Goal: Entertainment & Leisure: Consume media (video, audio)

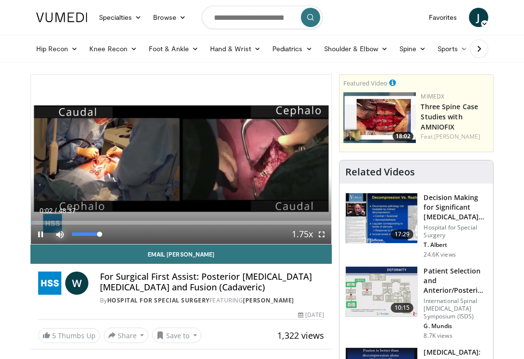
click at [61, 238] on span "Video Player" at bounding box center [59, 234] width 19 height 19
click at [59, 236] on span "Video Player" at bounding box center [59, 234] width 19 height 19
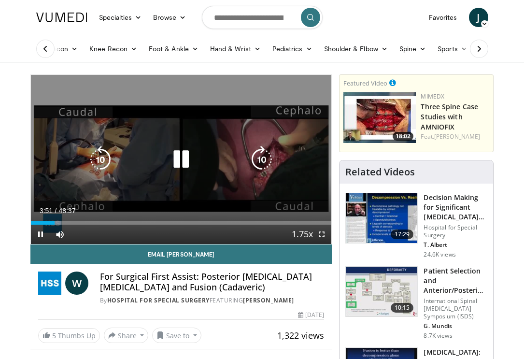
click at [189, 155] on icon "Video Player" at bounding box center [181, 159] width 27 height 27
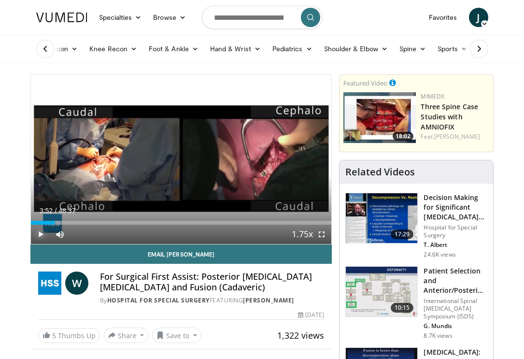
click at [41, 235] on span "Video Player" at bounding box center [40, 234] width 19 height 19
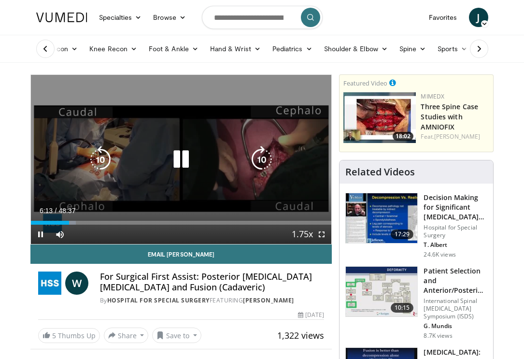
click at [175, 152] on icon "Video Player" at bounding box center [181, 159] width 27 height 27
click at [175, 152] on div "10 seconds Tap to unmute" at bounding box center [181, 159] width 301 height 169
click at [178, 162] on icon "Video Player" at bounding box center [181, 159] width 27 height 27
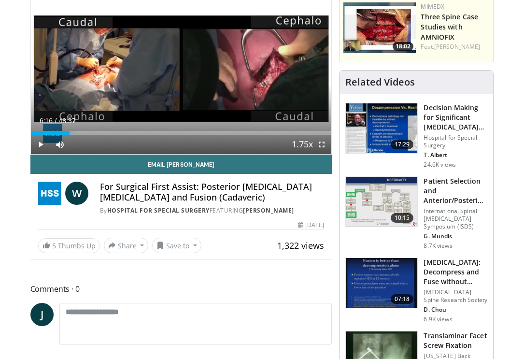
scroll to position [90, 0]
